Goal: Task Accomplishment & Management: Use online tool/utility

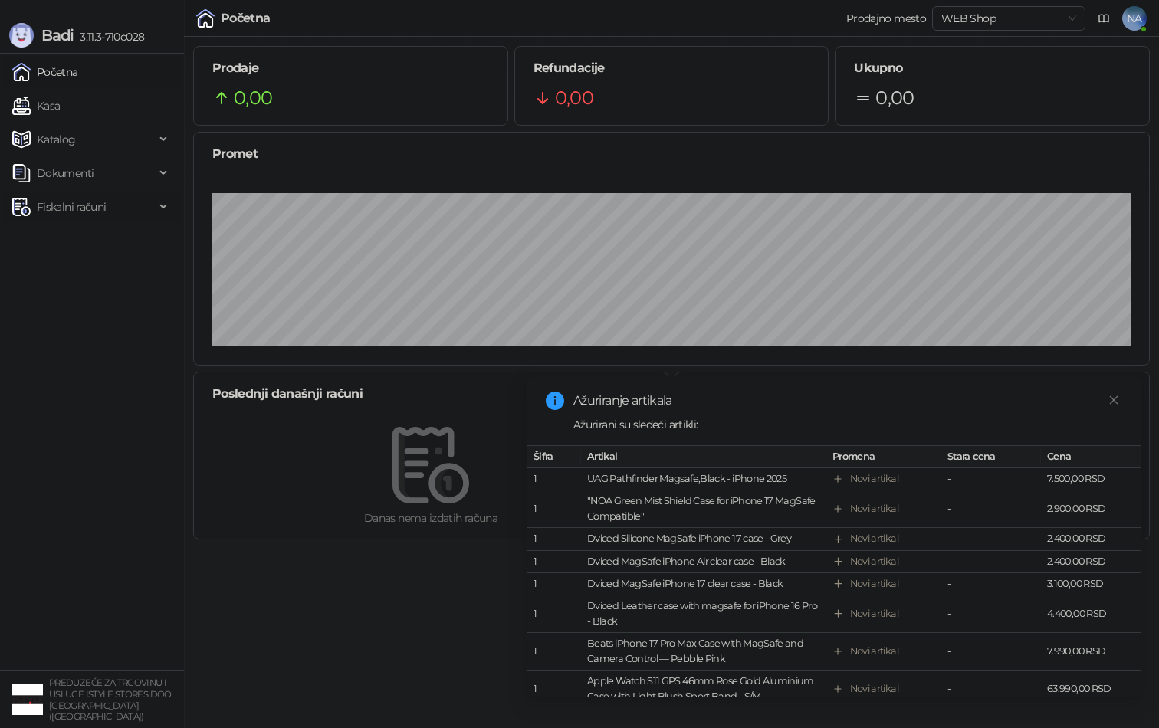
click at [107, 203] on span "Fiskalni računi" at bounding box center [83, 207] width 143 height 31
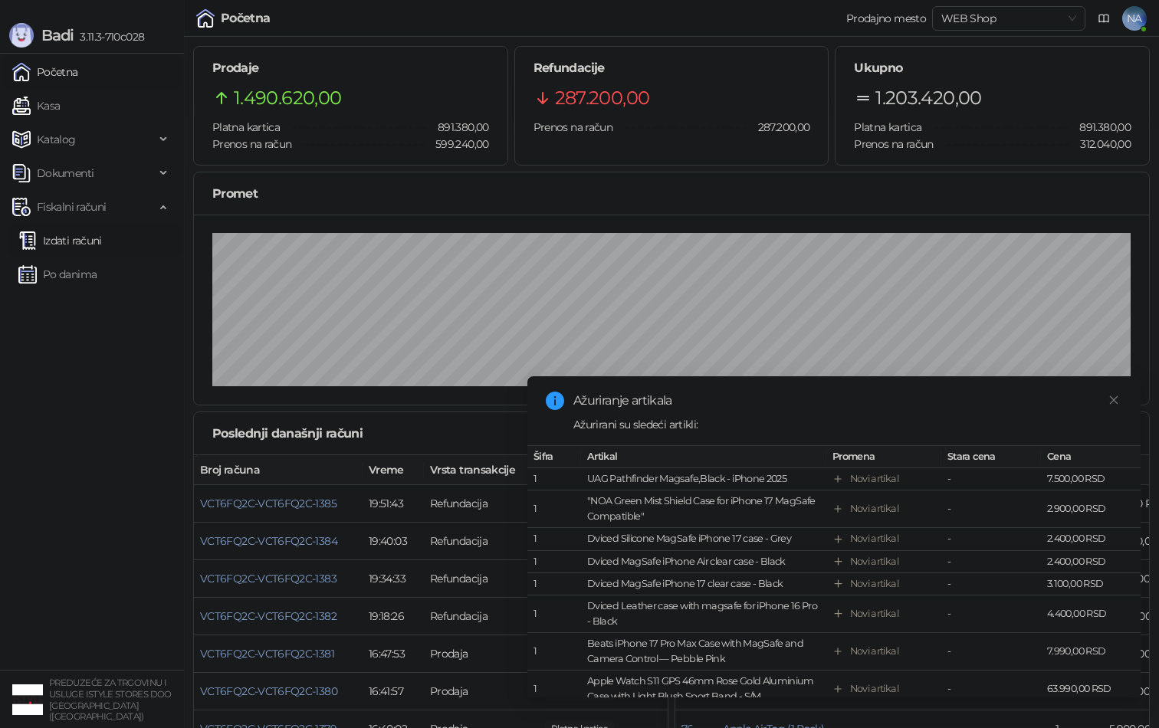
click at [102, 238] on link "Izdati računi" at bounding box center [60, 240] width 84 height 31
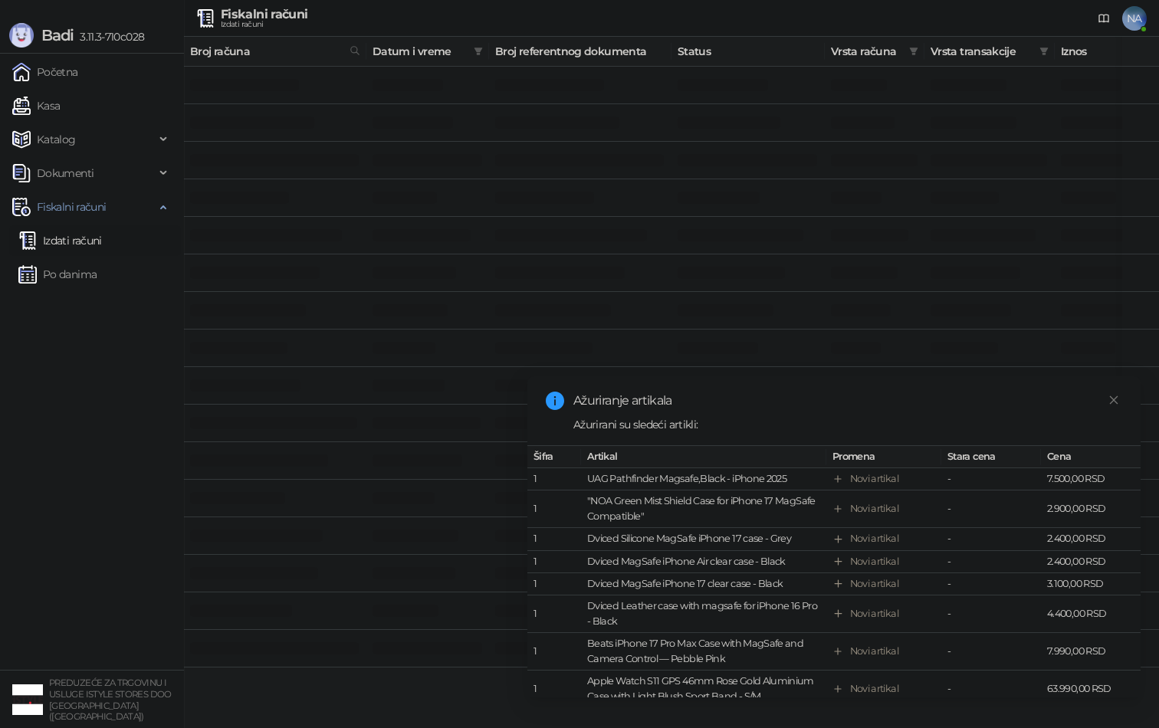
click at [1125, 406] on div "Ažuriranje artikala Ažurirani su sledeći artikli: Šifra Artikal Promena Stara c…" at bounding box center [833, 536] width 613 height 321
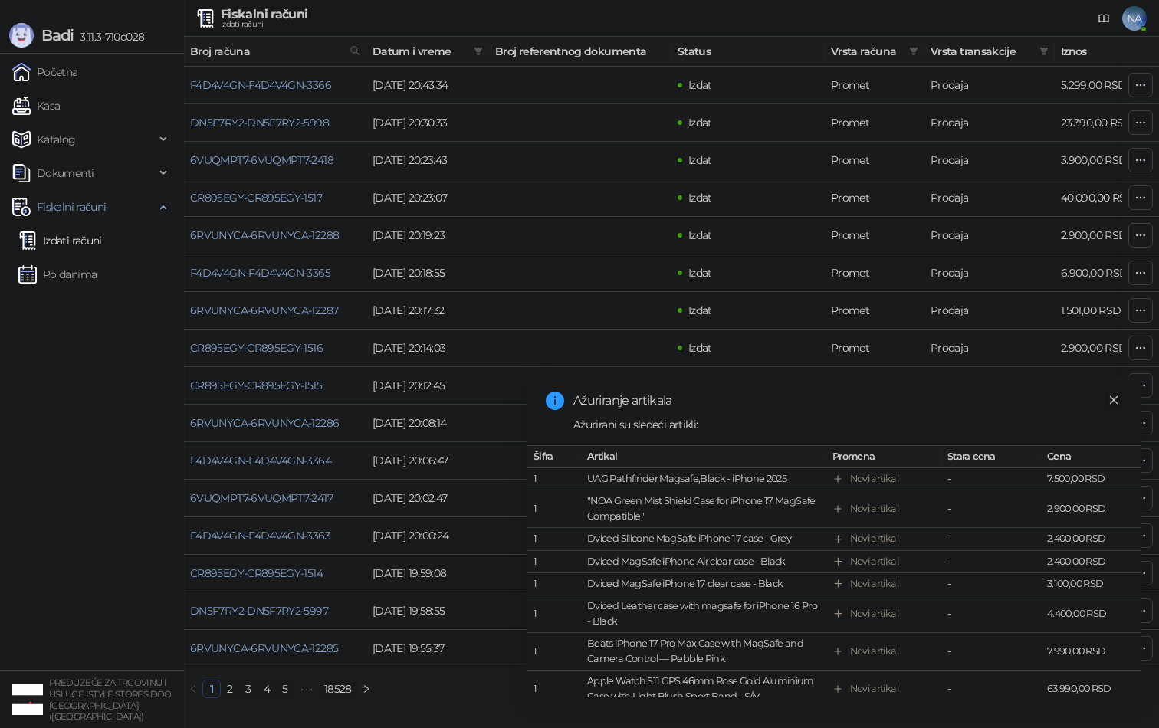
click at [1113, 396] on icon "close" at bounding box center [1113, 400] width 11 height 11
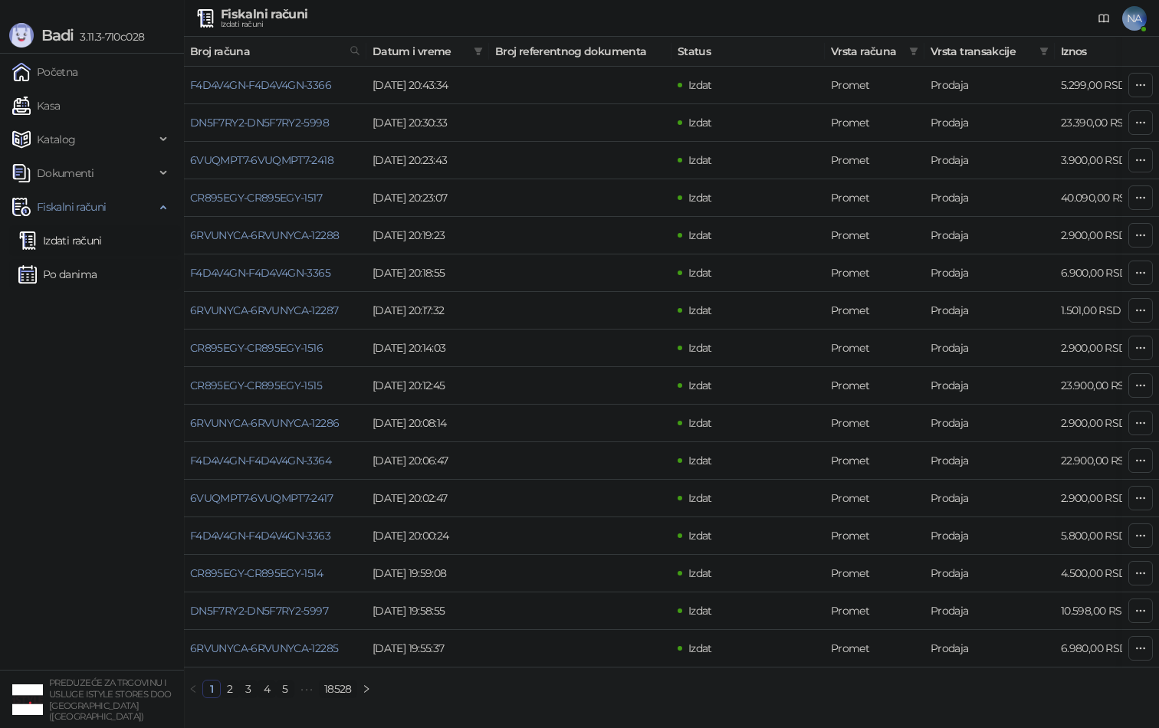
click at [97, 273] on link "Po danima" at bounding box center [57, 274] width 78 height 31
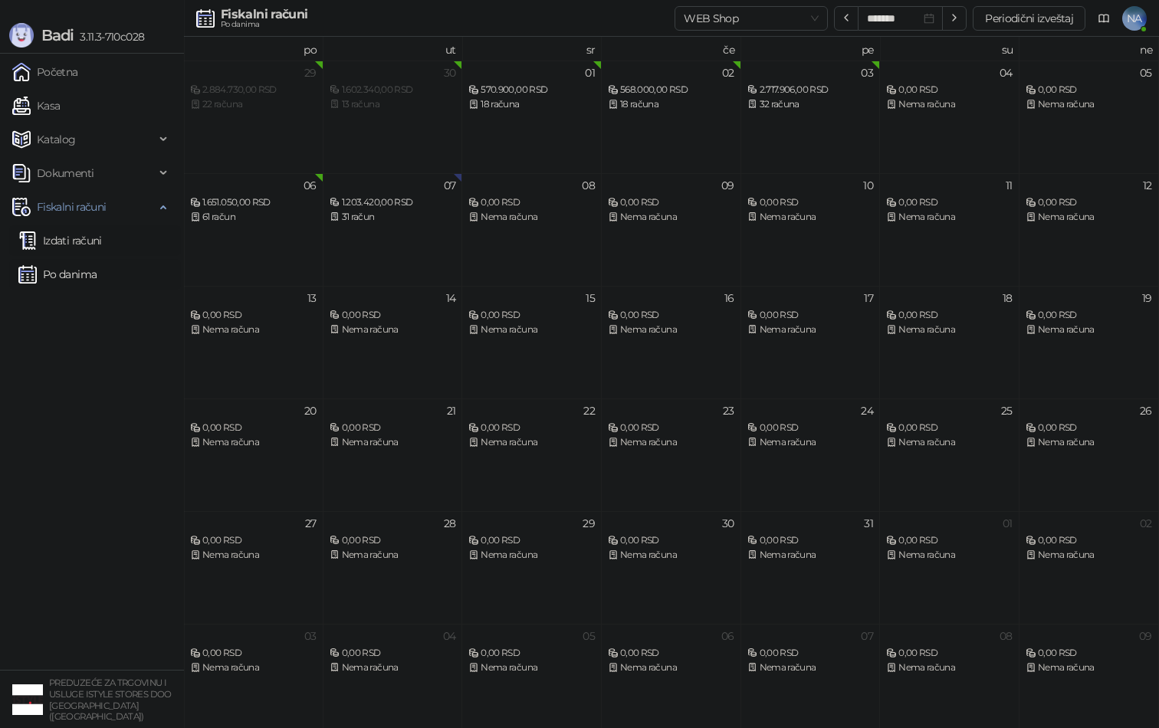
click at [84, 250] on link "Izdati računi" at bounding box center [60, 240] width 84 height 31
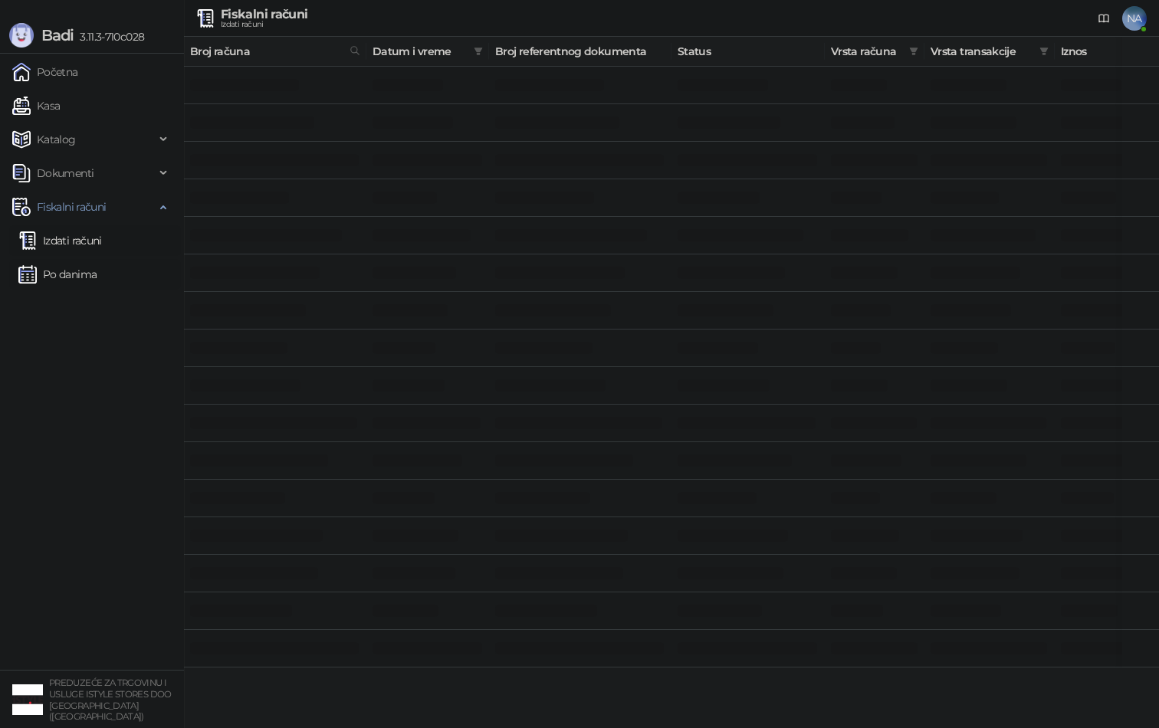
click at [85, 271] on link "Po danima" at bounding box center [57, 274] width 78 height 31
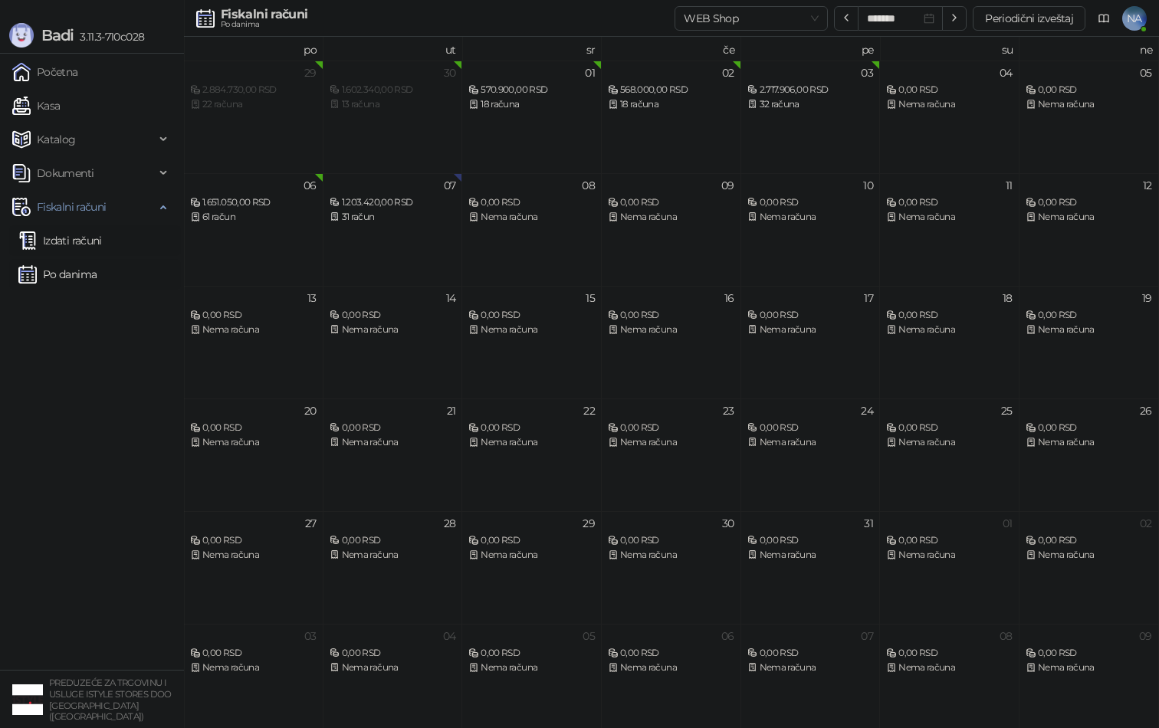
click at [88, 245] on link "Izdati računi" at bounding box center [60, 240] width 84 height 31
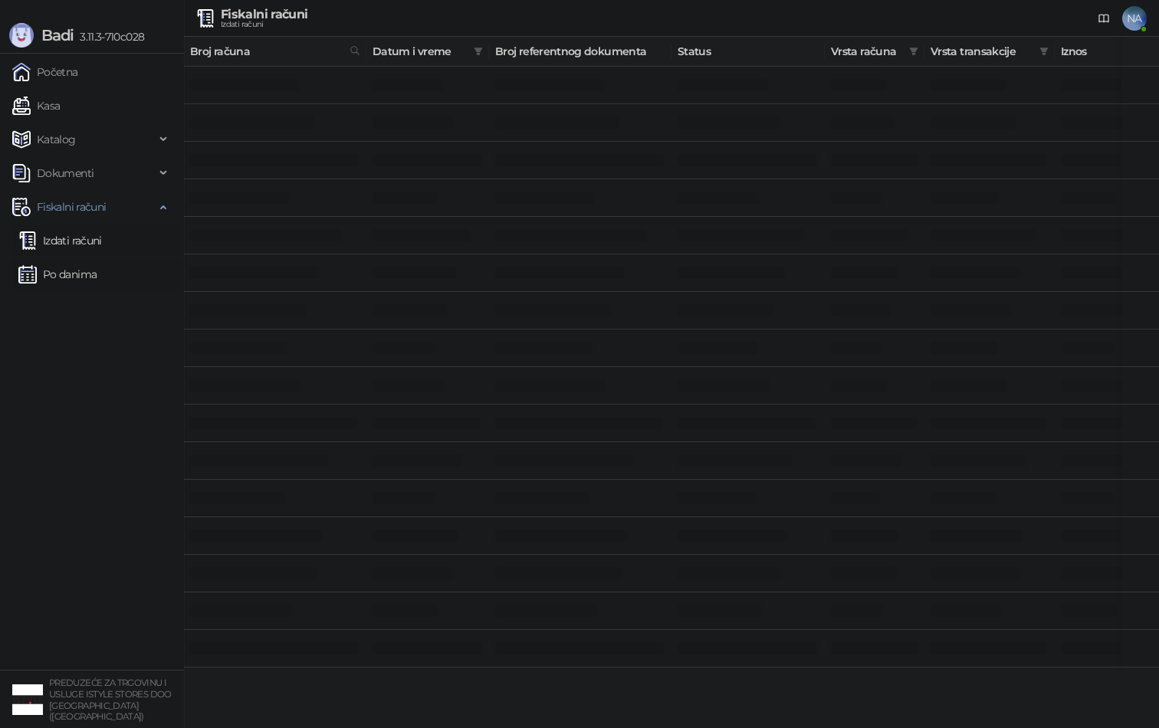
click at [82, 275] on link "Po danima" at bounding box center [57, 274] width 78 height 31
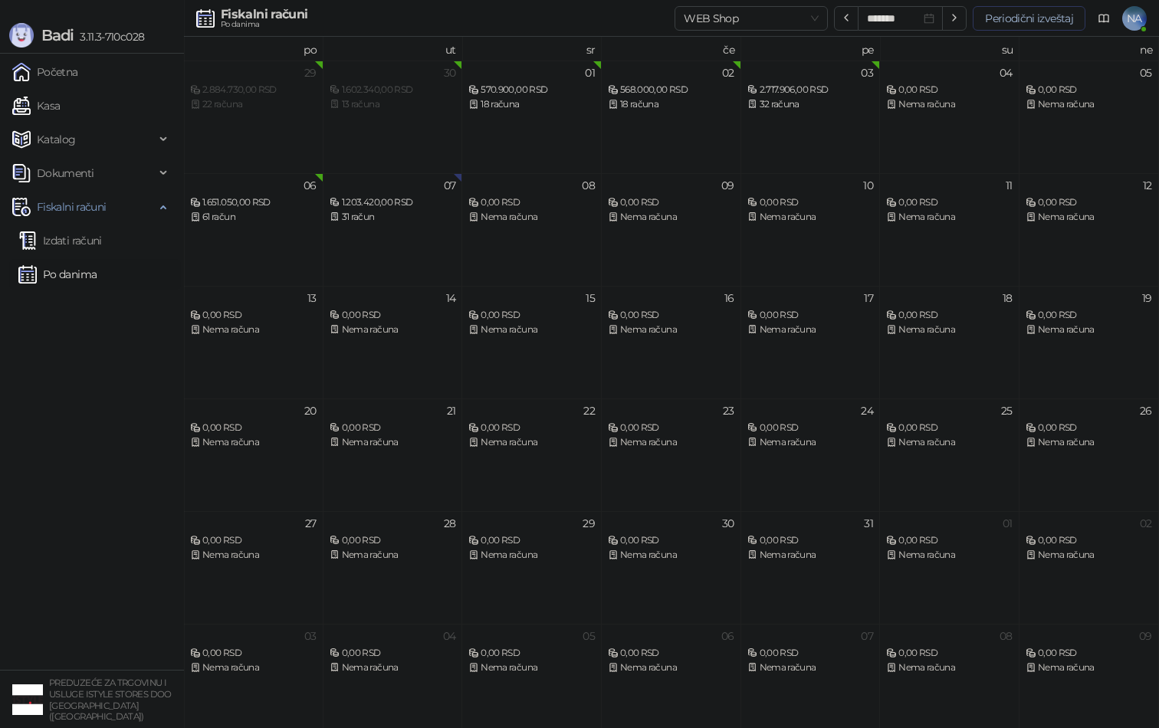
click at [993, 19] on button "Periodični izveštaj" at bounding box center [1029, 18] width 113 height 25
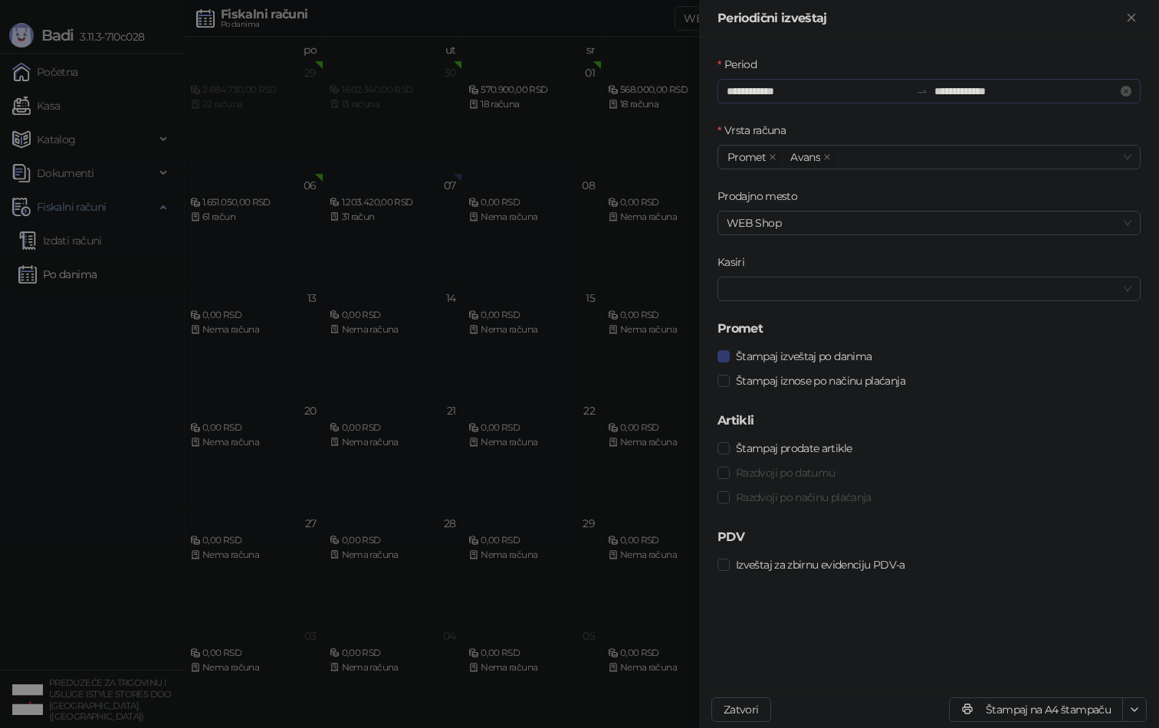
click at [852, 80] on div "**********" at bounding box center [929, 91] width 423 height 25
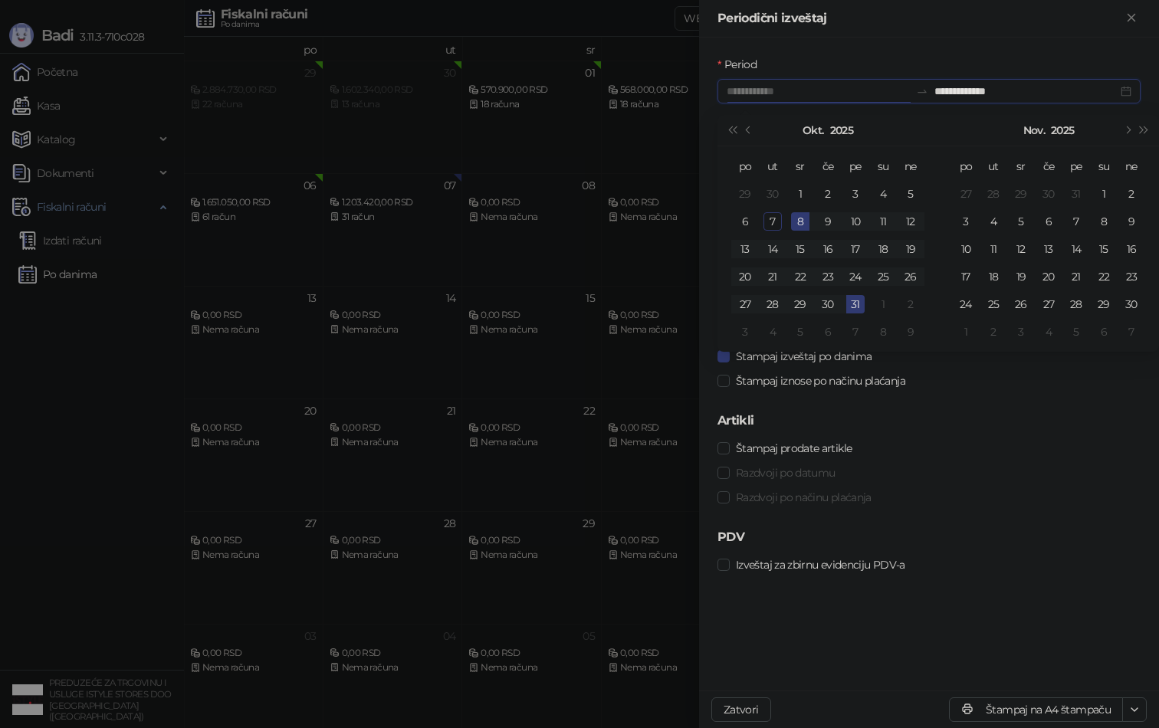
type input "**********"
click at [772, 217] on div "7" at bounding box center [773, 221] width 18 height 18
type input "**********"
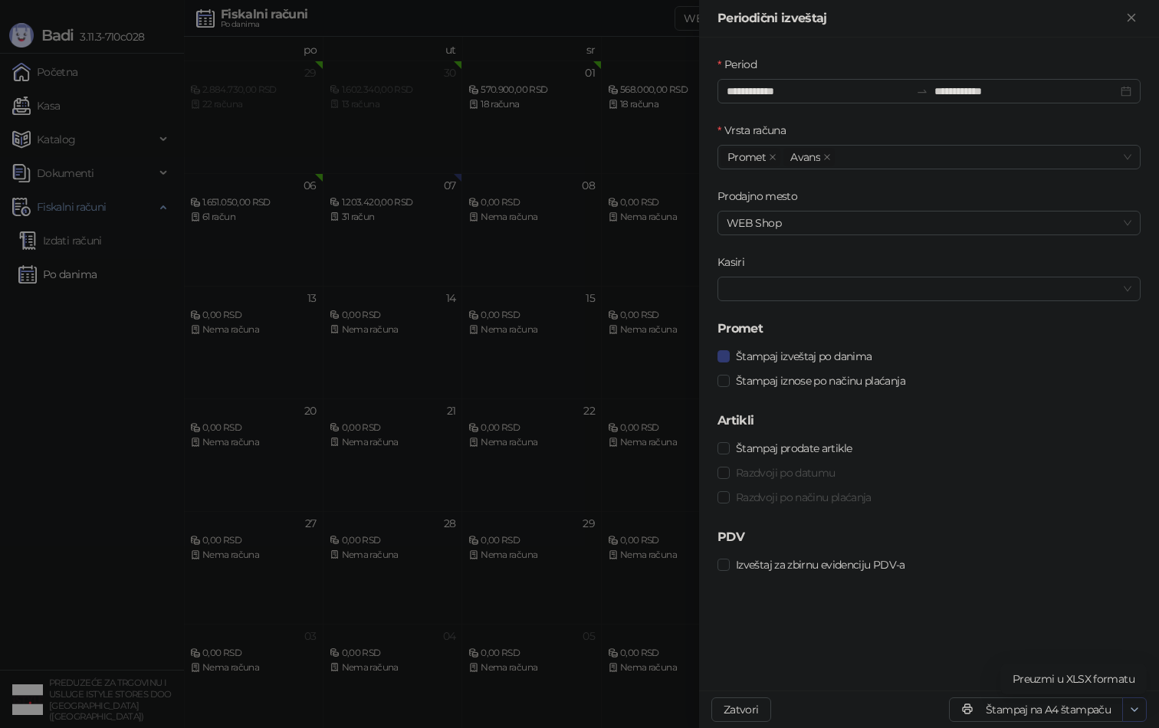
click at [1135, 707] on icon "button" at bounding box center [1134, 710] width 12 height 12
click at [1104, 675] on span "Preuzmi u XLSX formatu" at bounding box center [1074, 679] width 122 height 17
click at [1140, 710] on icon "button" at bounding box center [1134, 710] width 12 height 12
click at [1105, 674] on span "Preuzmi u XLSX formatu" at bounding box center [1074, 679] width 122 height 17
click at [372, 340] on div at bounding box center [579, 364] width 1159 height 728
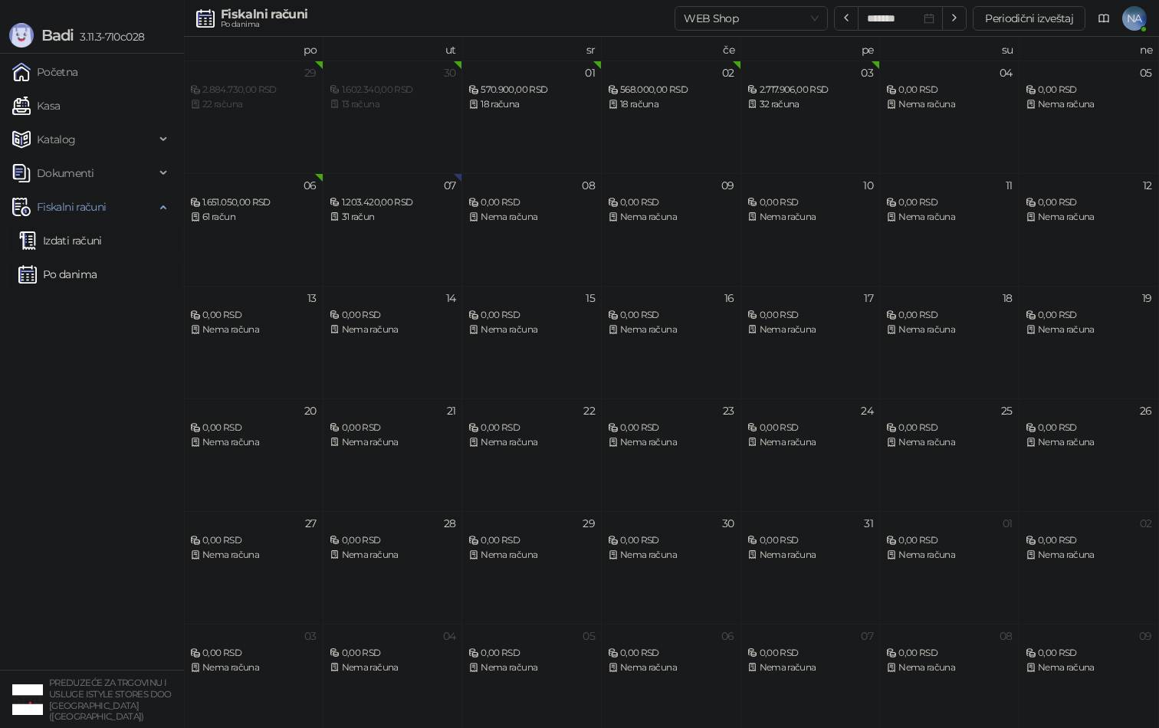
click at [93, 245] on link "Izdati računi" at bounding box center [60, 240] width 84 height 31
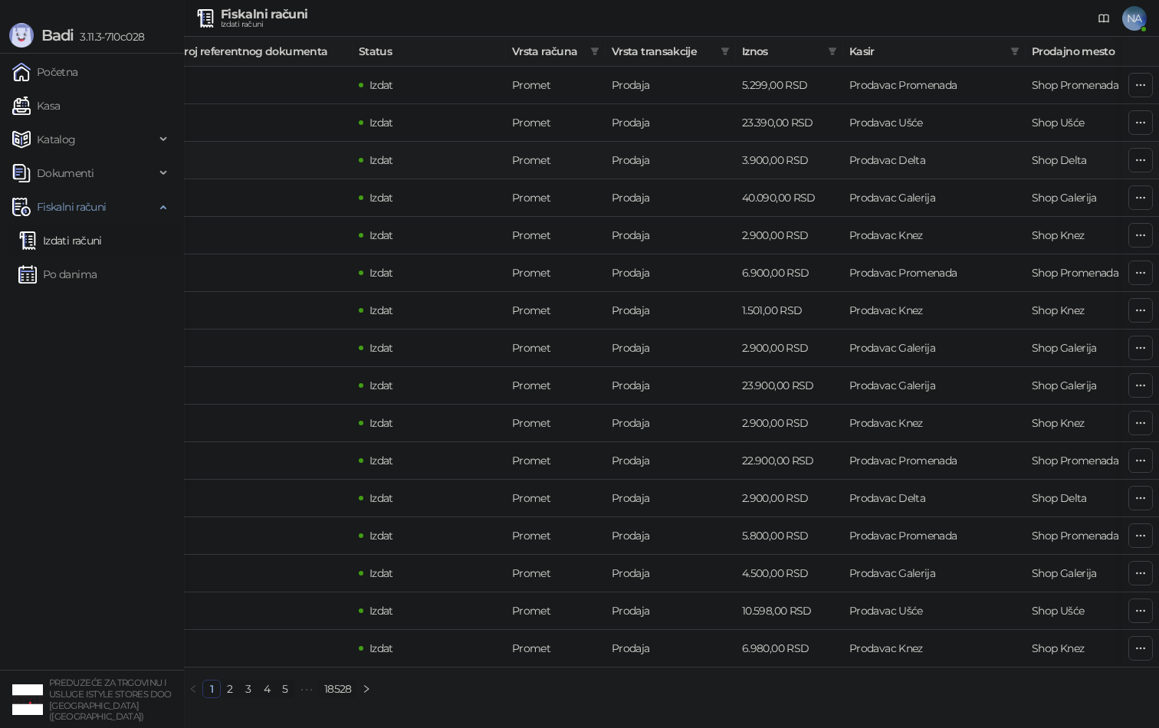
scroll to position [0, 405]
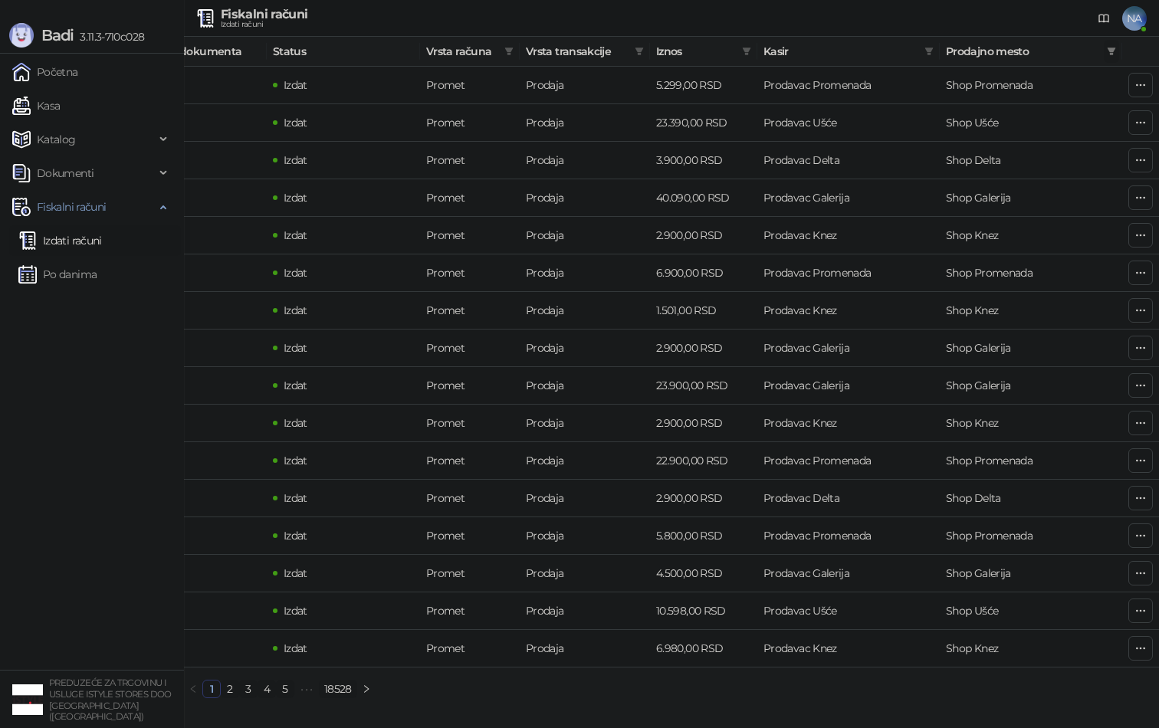
click at [1107, 51] on icon "filter" at bounding box center [1111, 51] width 9 height 9
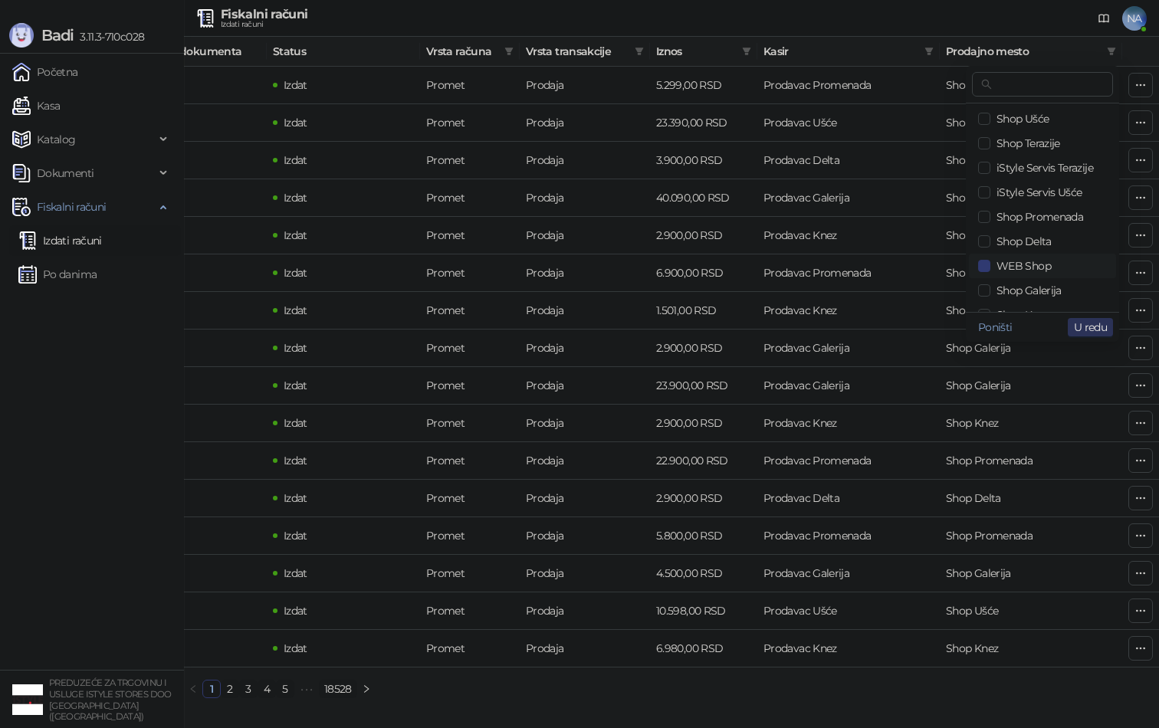
click at [1097, 329] on span "U redu" at bounding box center [1090, 327] width 33 height 14
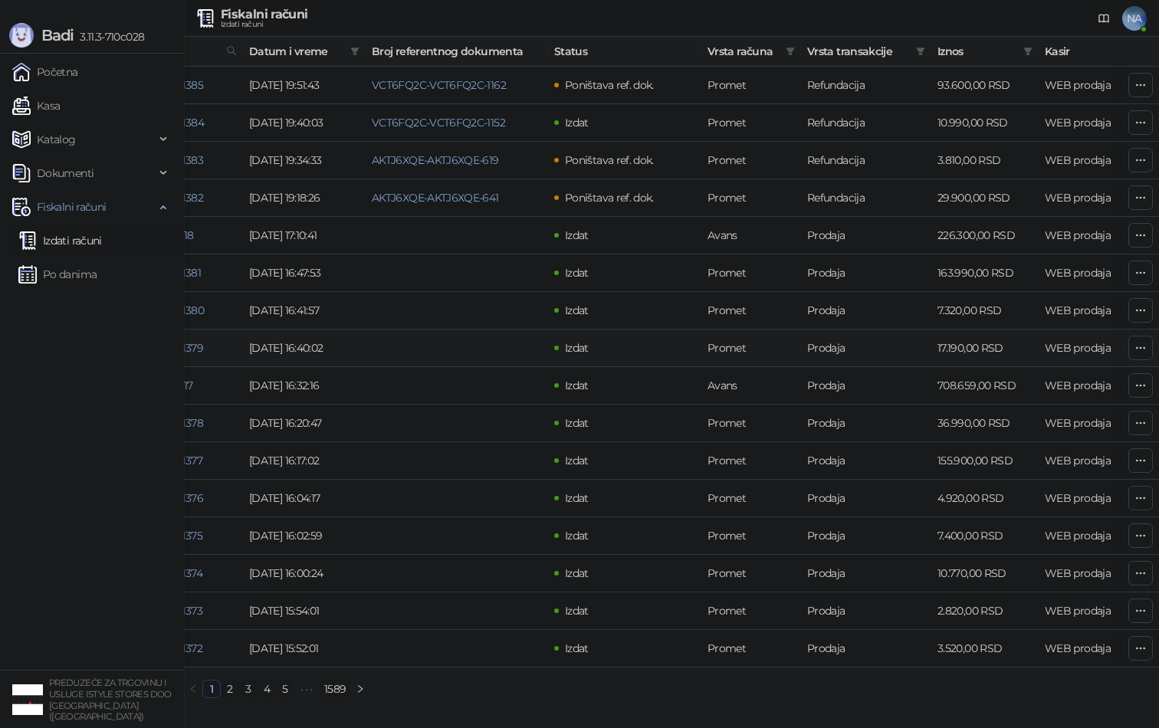
scroll to position [0, 113]
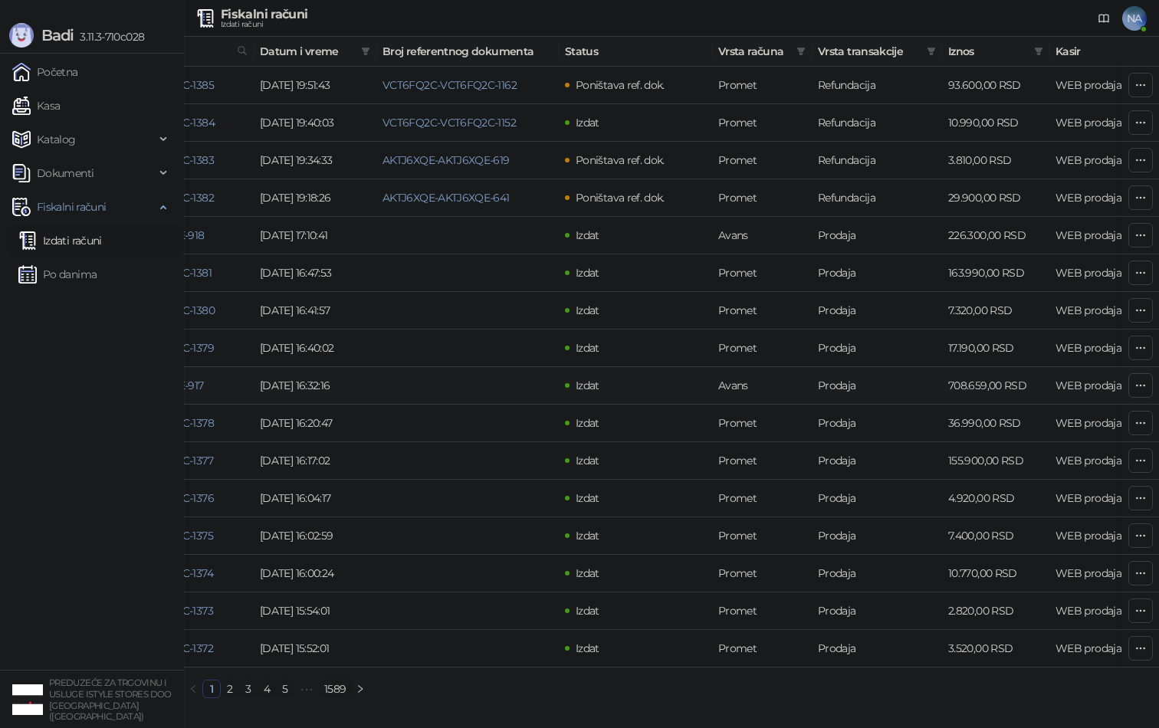
click at [976, 386] on td "708.659,00 RSD" at bounding box center [995, 386] width 107 height 38
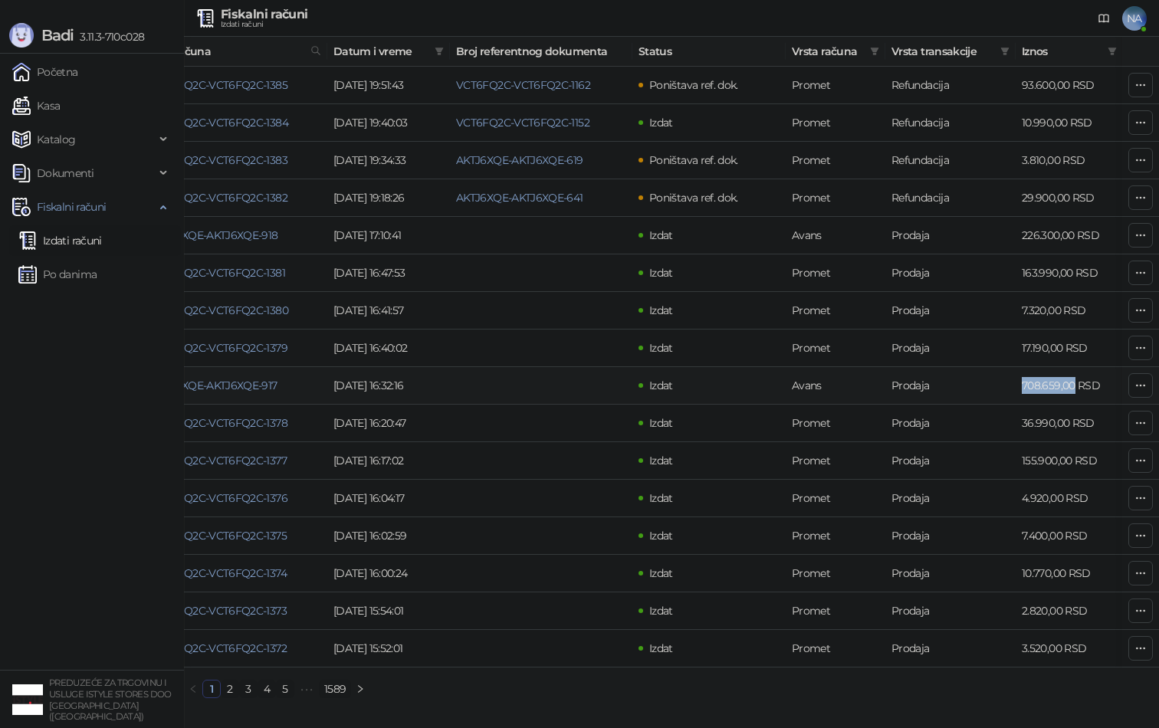
scroll to position [0, 0]
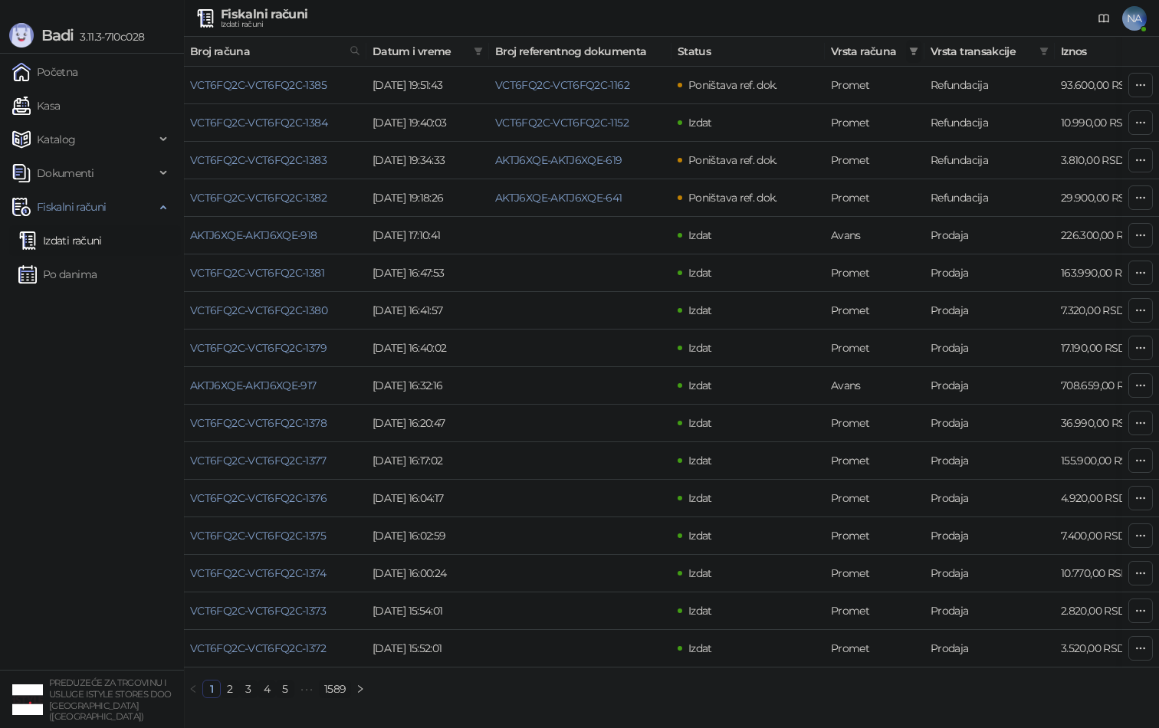
click at [913, 51] on icon "filter" at bounding box center [914, 52] width 8 height 8
click at [903, 251] on span "U redu" at bounding box center [892, 248] width 33 height 14
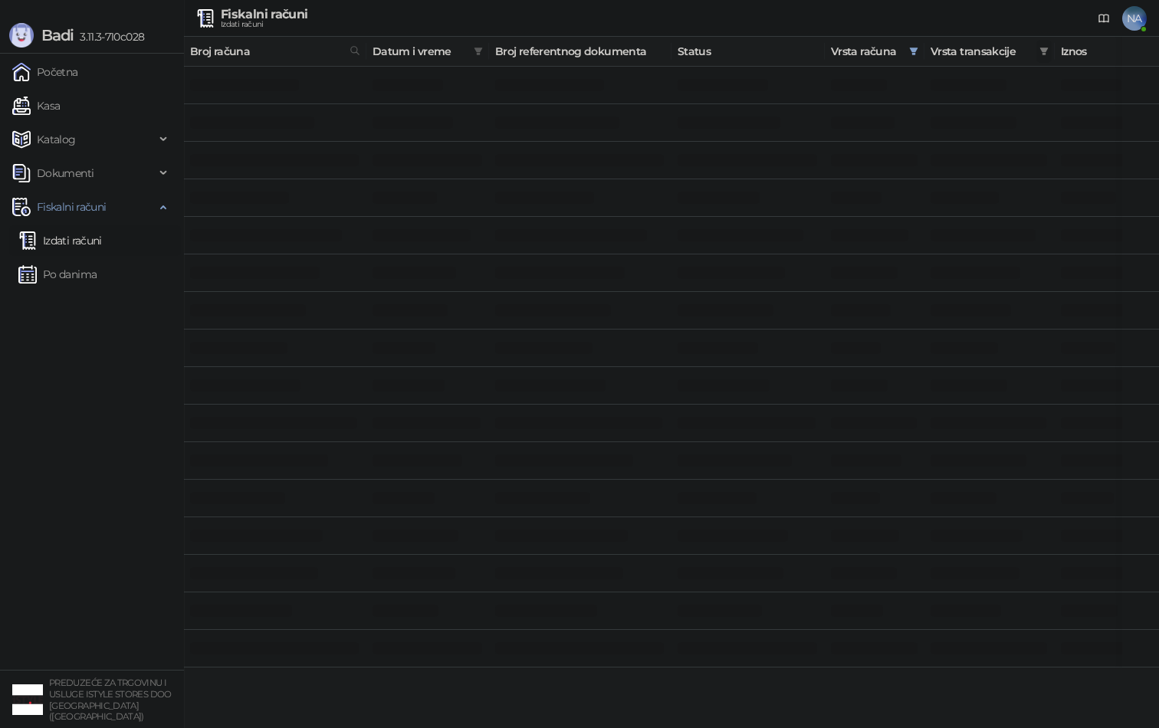
click at [1046, 43] on span at bounding box center [1043, 51] width 15 height 23
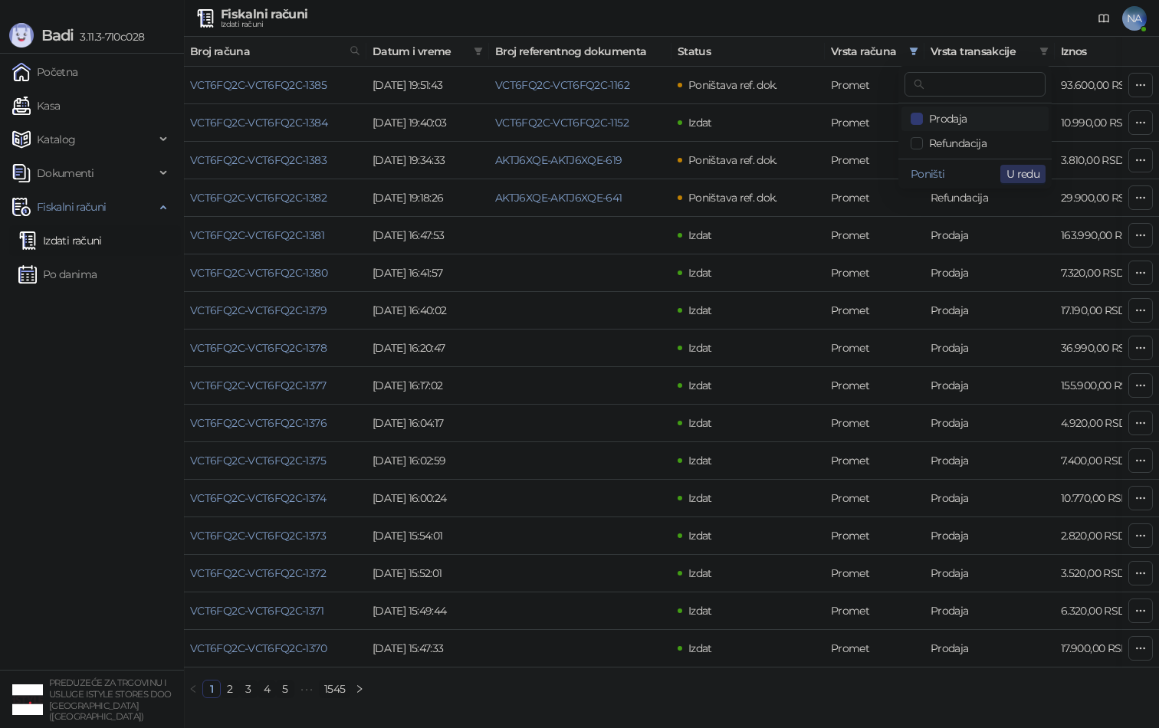
click at [1036, 179] on span "U redu" at bounding box center [1023, 174] width 33 height 14
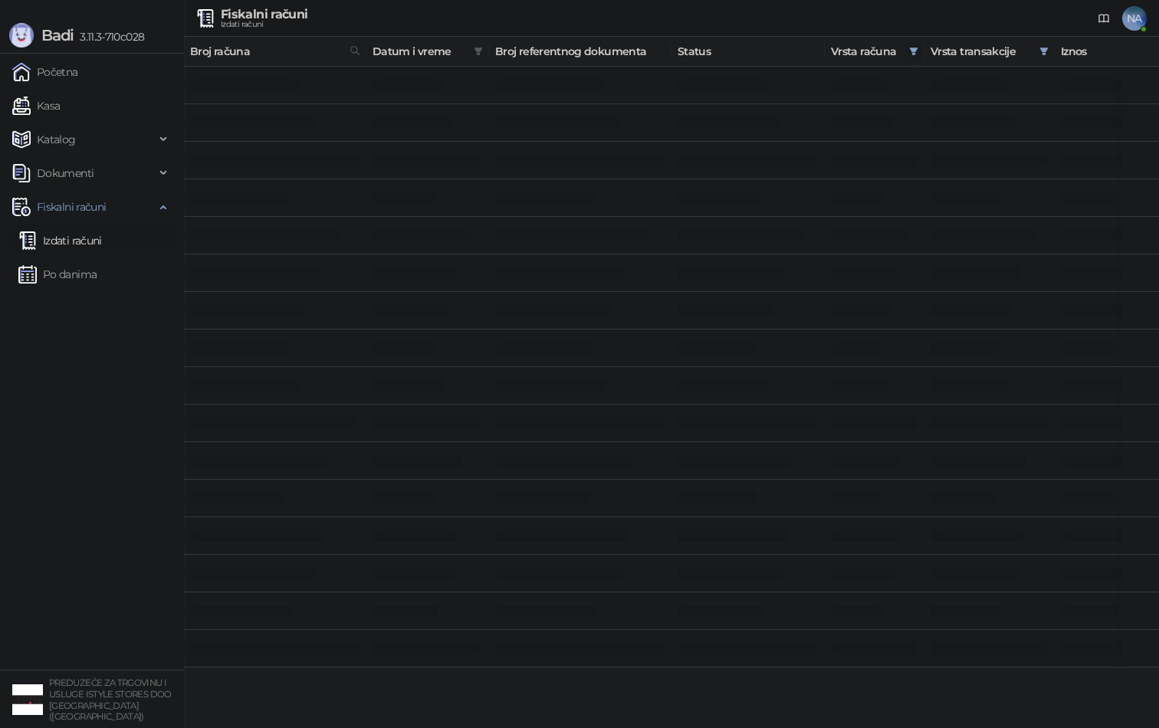
click at [906, 53] on span at bounding box center [913, 51] width 15 height 23
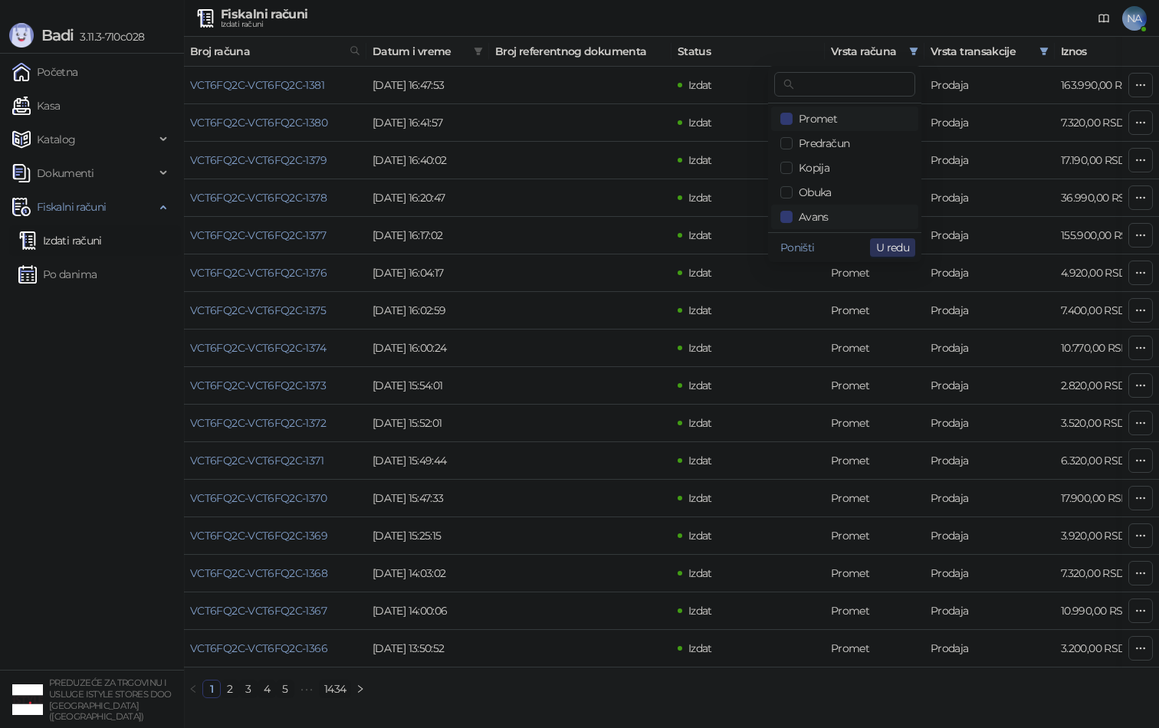
click at [899, 250] on span "U redu" at bounding box center [892, 248] width 33 height 14
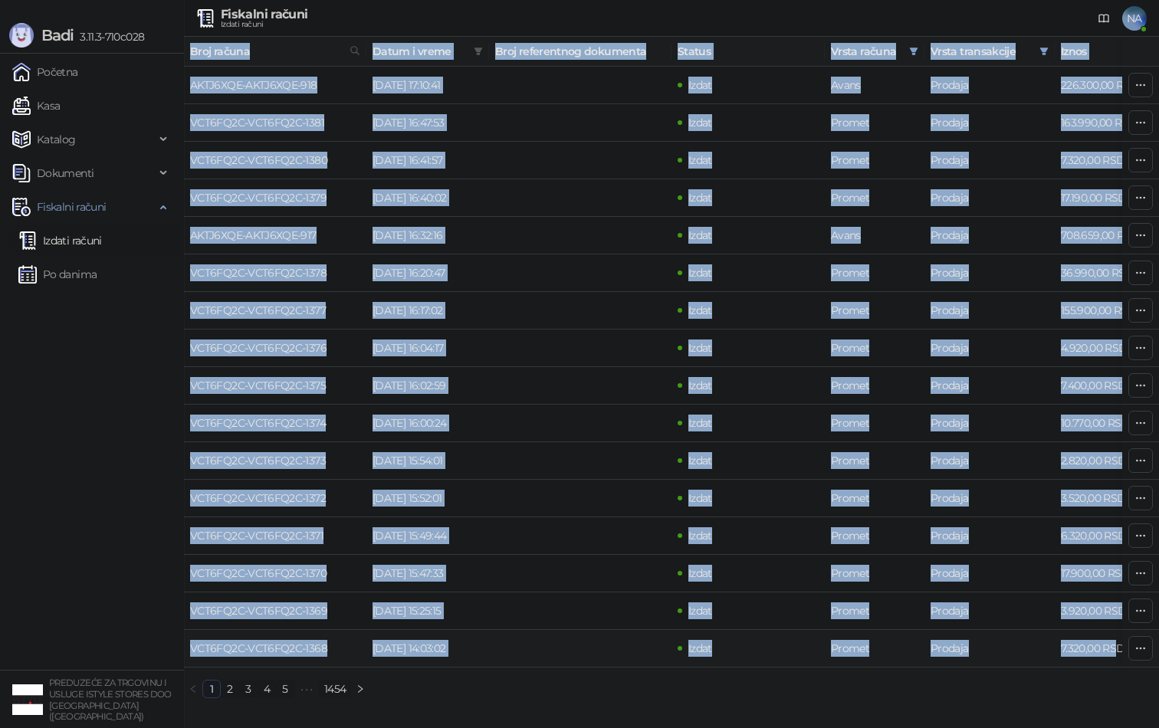
drag, startPoint x: 186, startPoint y: 48, endPoint x: 1118, endPoint y: 657, distance: 1113.3
click at [1119, 656] on table "Broj računa Datum i vreme Broj referentnog dokumenta Status Vrsta računa Vrsta …" at bounding box center [874, 352] width 1380 height 631
copy table "Lore ipsumd Sitam c adipi Elit seddoeiusmo temporinc Utlabo Etdol magnaa Enima …"
click at [228, 689] on link "2" at bounding box center [230, 689] width 17 height 17
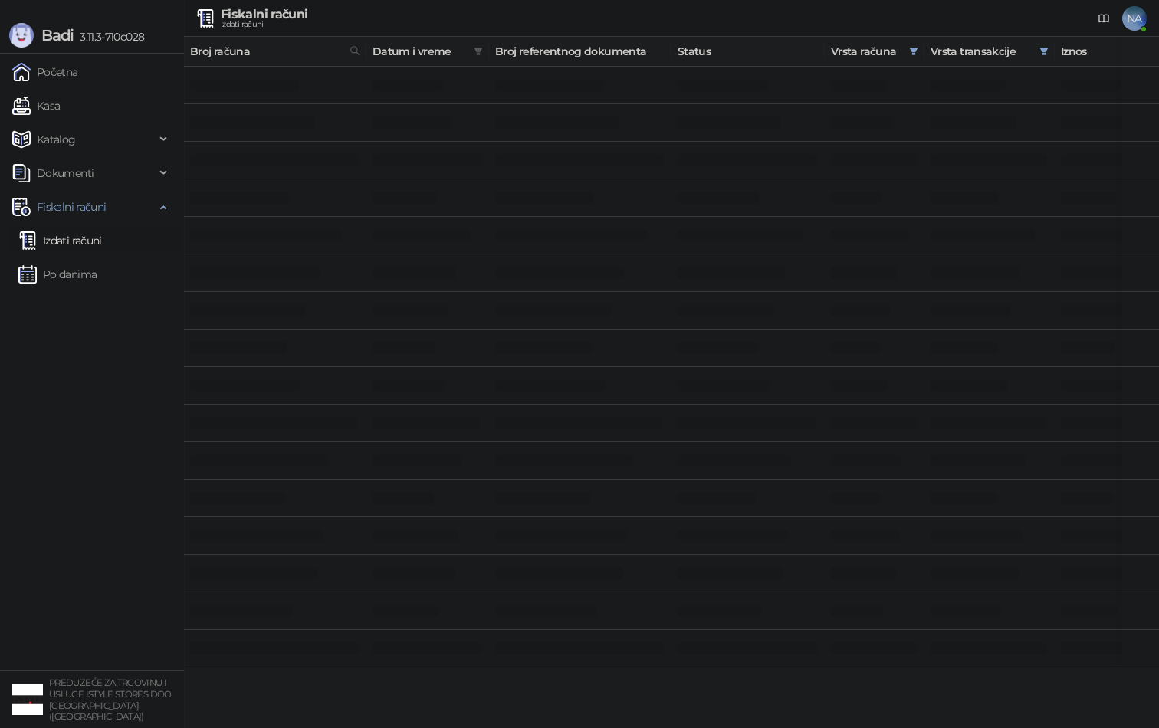
click at [51, 494] on ul "Početna Kasa Katalog Dokumenti Fiskalni računi Izdati računi Po danima" at bounding box center [92, 362] width 184 height 616
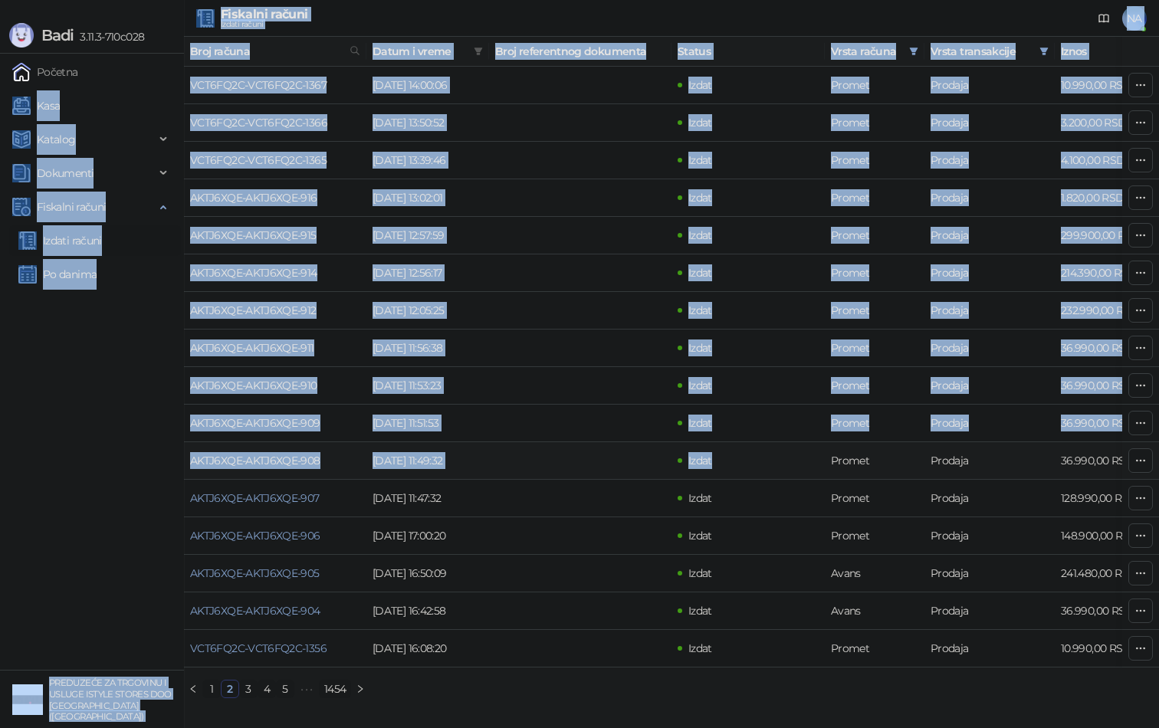
drag, startPoint x: 182, startPoint y: 83, endPoint x: 769, endPoint y: 455, distance: 694.8
click at [769, 458] on div "Badi 3.11.3-710c028 Početna Kasa Katalog Dokumenti Fiskalni računi Izdati račun…" at bounding box center [579, 355] width 1159 height 711
click at [120, 329] on ul "Početna Kasa Katalog Dokumenti Fiskalni računi Izdati računi Po danima" at bounding box center [92, 362] width 184 height 616
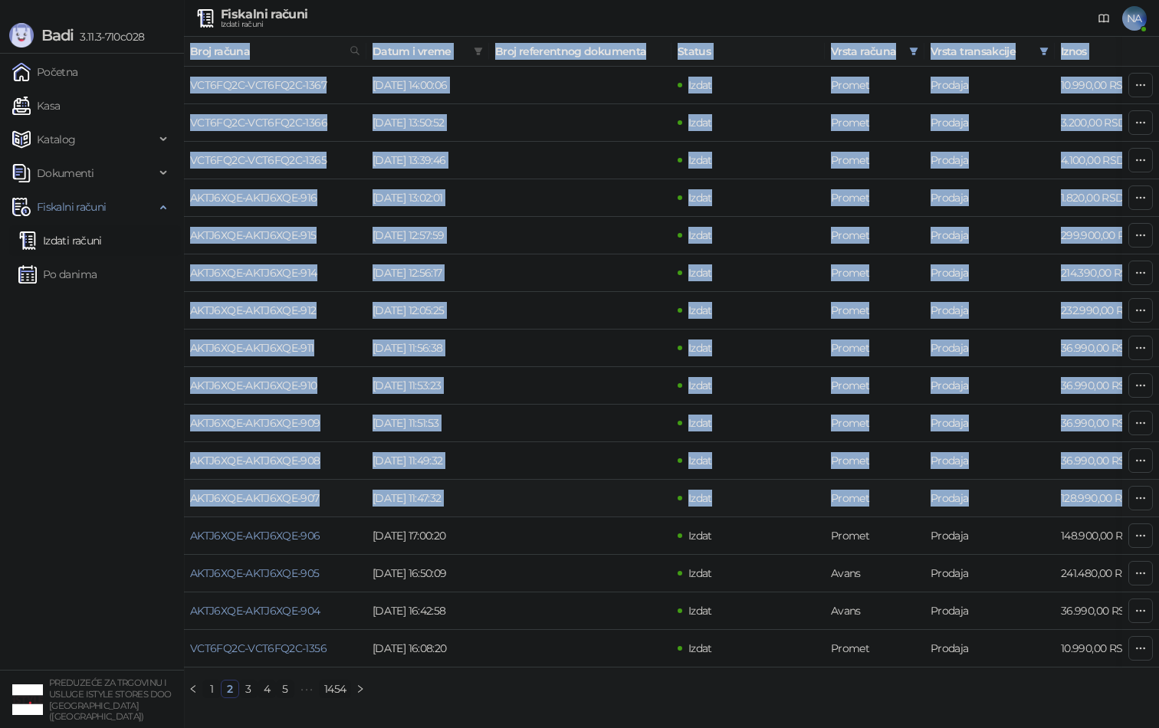
drag, startPoint x: 189, startPoint y: 47, endPoint x: 1112, endPoint y: 507, distance: 1031.2
click at [1112, 507] on table "Broj računa Datum i vreme Broj referentnog dokumenta Status Vrsta računa Vrsta …" at bounding box center [874, 352] width 1380 height 631
copy table "Lore ipsumd Sitam c adipi Elit seddoeiusmo temporinc Utlabo Etdol magnaa Enima …"
